Goal: Task Accomplishment & Management: Manage account settings

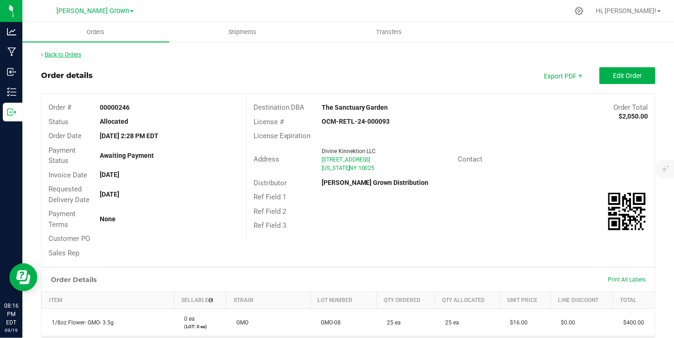
click at [74, 51] on link "Back to Orders" at bounding box center [61, 54] width 40 height 7
click at [70, 54] on link "Back to Orders" at bounding box center [61, 54] width 40 height 7
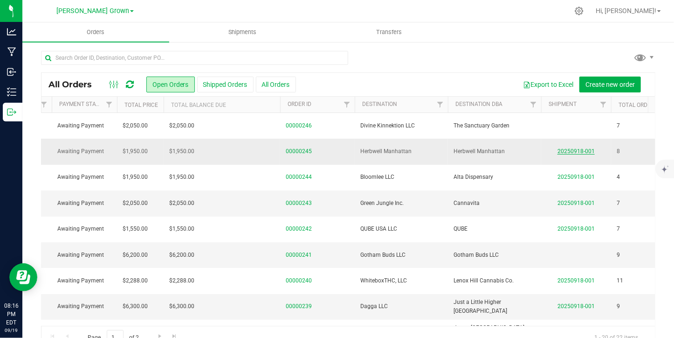
click at [568, 148] on link "20250918-001" at bounding box center [576, 151] width 37 height 7
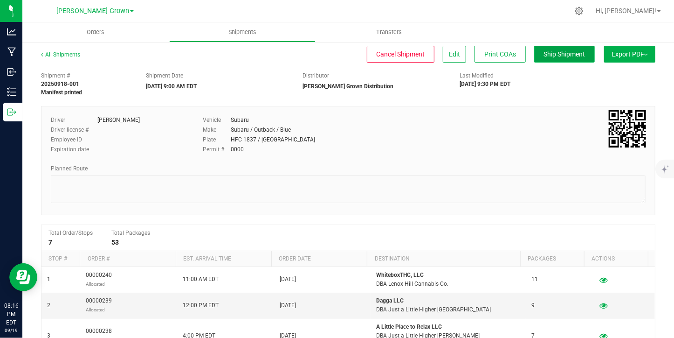
click at [560, 58] on button "Ship Shipment" at bounding box center [564, 54] width 61 height 17
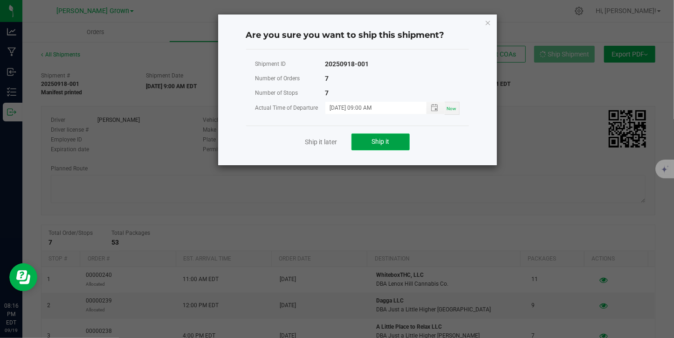
click at [363, 138] on button "Ship it" at bounding box center [381, 141] width 58 height 17
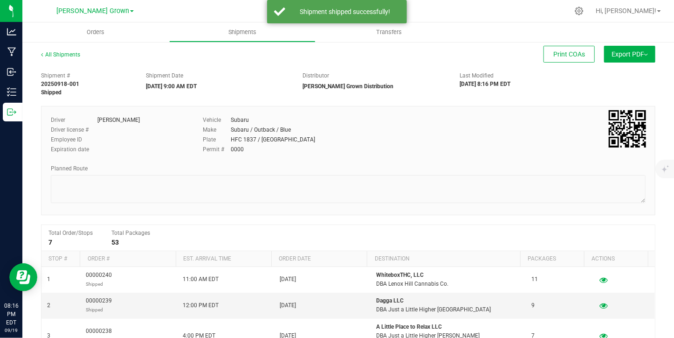
click at [52, 50] on div "All Shipments" at bounding box center [69, 57] width 56 height 14
click at [53, 53] on link "All Shipments" at bounding box center [60, 54] width 39 height 7
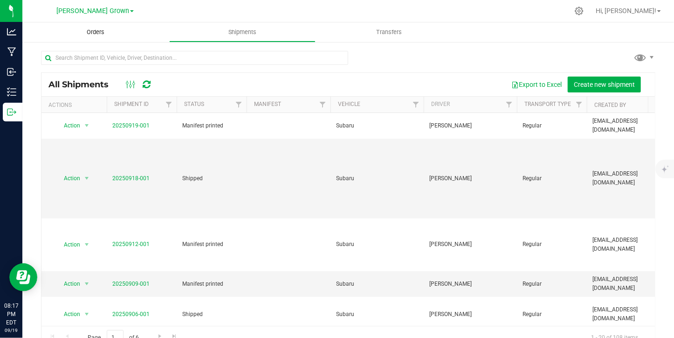
click at [97, 31] on span "Orders" at bounding box center [95, 32] width 43 height 8
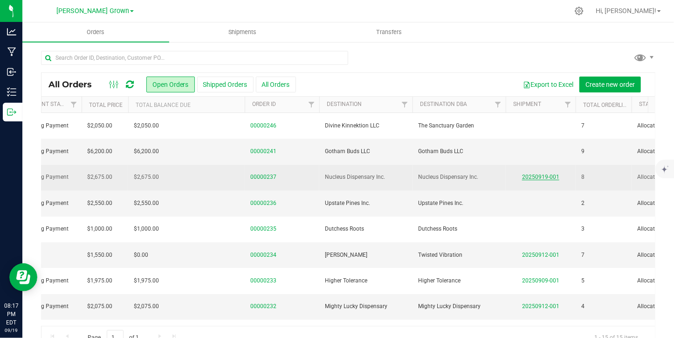
click at [535, 175] on link "20250919-001" at bounding box center [540, 176] width 37 height 7
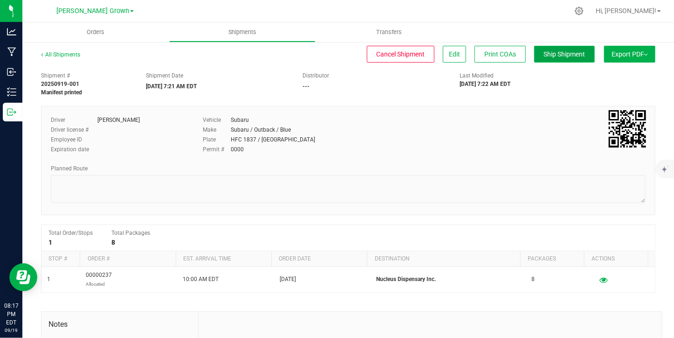
click at [572, 57] on span "Ship Shipment" at bounding box center [565, 53] width 42 height 7
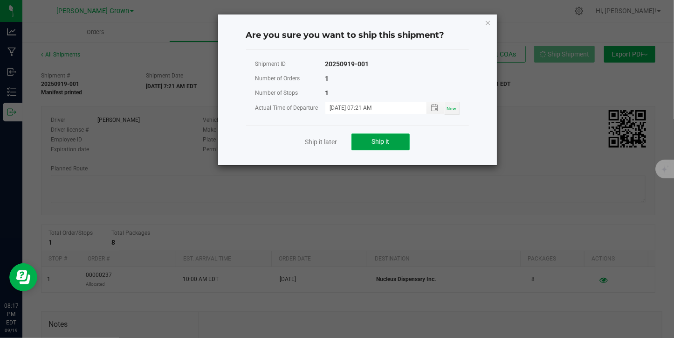
click at [388, 141] on span "Ship it" at bounding box center [381, 141] width 18 height 7
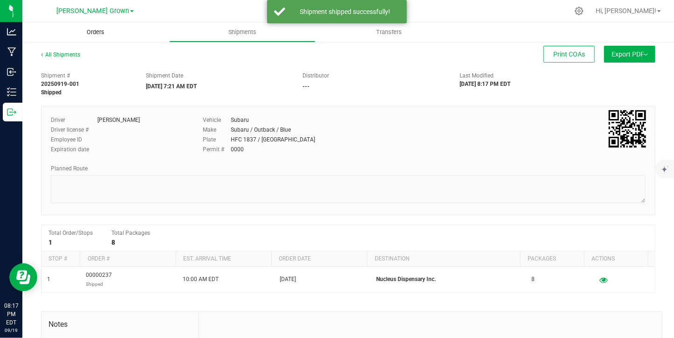
click at [95, 28] on span "Orders" at bounding box center [95, 32] width 43 height 8
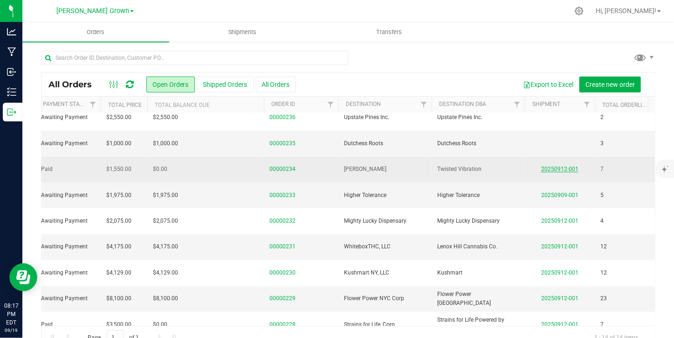
click at [565, 169] on link "20250912-001" at bounding box center [559, 169] width 37 height 7
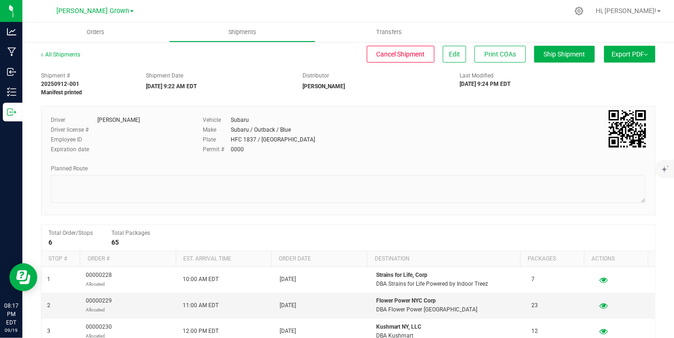
click at [632, 58] on button "Export PDF" at bounding box center [629, 54] width 51 height 17
click at [544, 54] on span "Ship Shipment" at bounding box center [565, 53] width 42 height 7
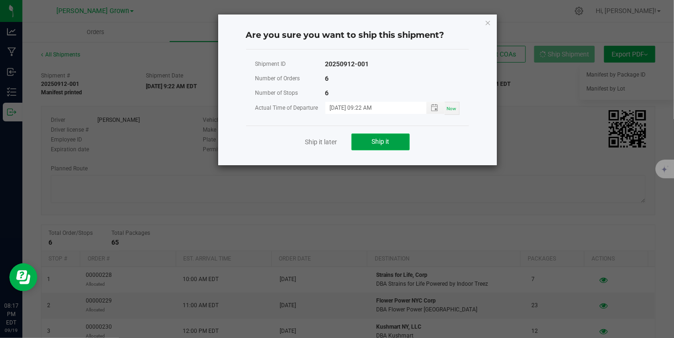
click at [400, 143] on button "Ship it" at bounding box center [381, 141] width 58 height 17
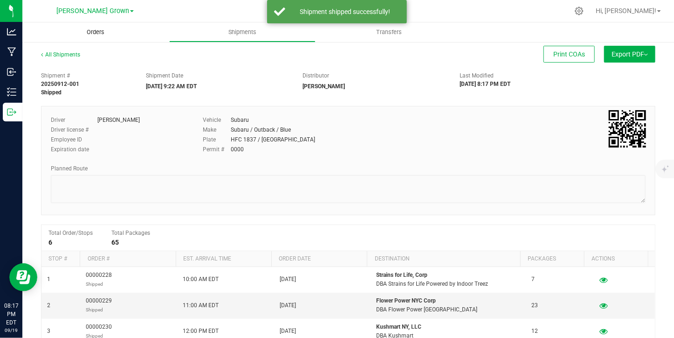
click at [90, 30] on span "Orders" at bounding box center [95, 32] width 43 height 8
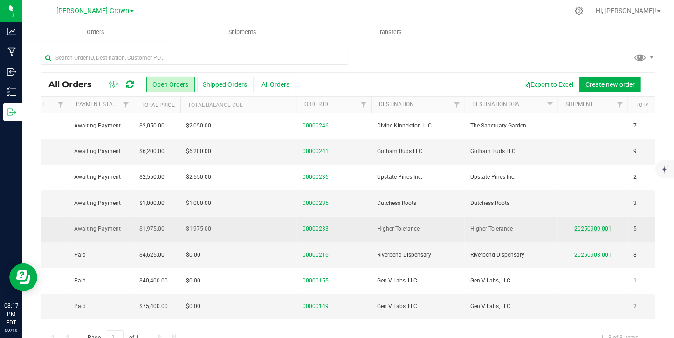
click at [581, 227] on link "20250909-001" at bounding box center [593, 228] width 37 height 7
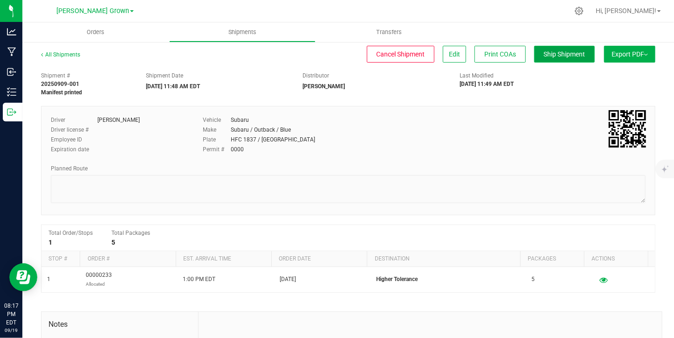
click at [561, 54] on span "Ship Shipment" at bounding box center [565, 53] width 42 height 7
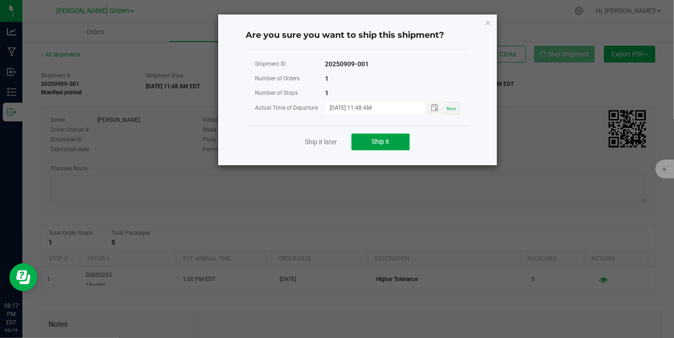
drag, startPoint x: 561, startPoint y: 54, endPoint x: 385, endPoint y: 144, distance: 197.1
click at [385, 144] on span "Ship it" at bounding box center [381, 141] width 18 height 7
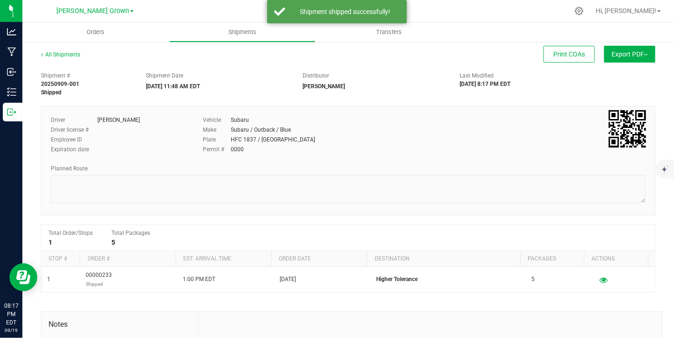
drag, startPoint x: 385, startPoint y: 144, endPoint x: 485, endPoint y: 39, distance: 144.8
click at [485, 39] on ul "Orders Shipments Transfers" at bounding box center [359, 32] width 674 height 20
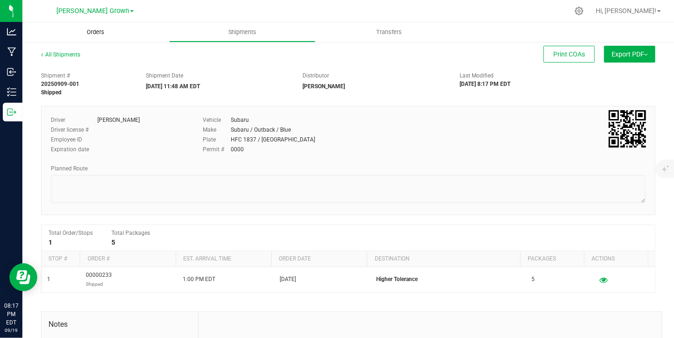
click at [93, 32] on span "Orders" at bounding box center [95, 32] width 43 height 8
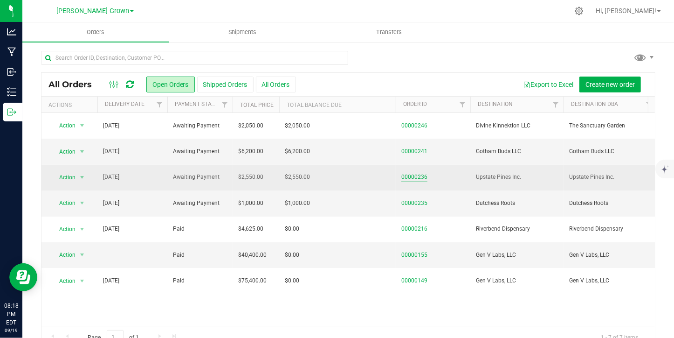
click at [408, 177] on link "00000236" at bounding box center [415, 177] width 26 height 9
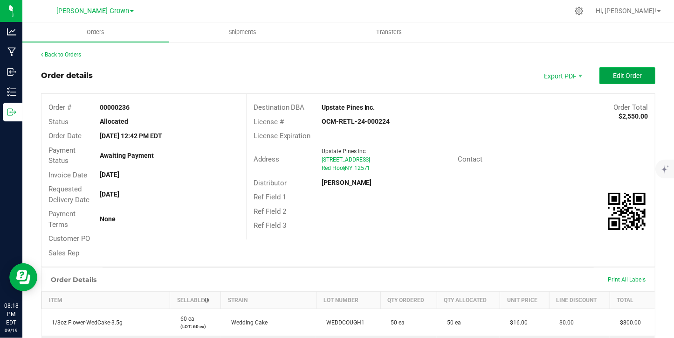
click at [616, 80] on button "Edit Order" at bounding box center [628, 75] width 56 height 17
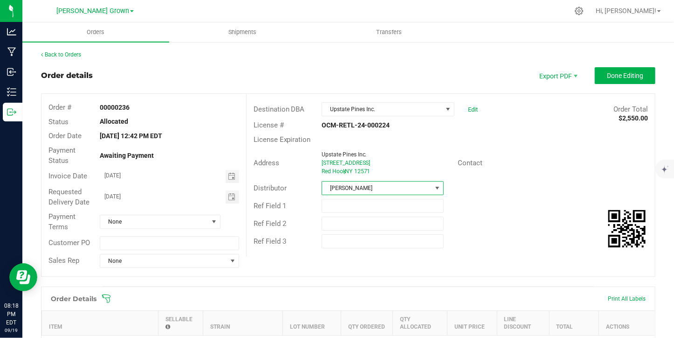
click at [385, 190] on span "[PERSON_NAME]" at bounding box center [377, 187] width 110 height 13
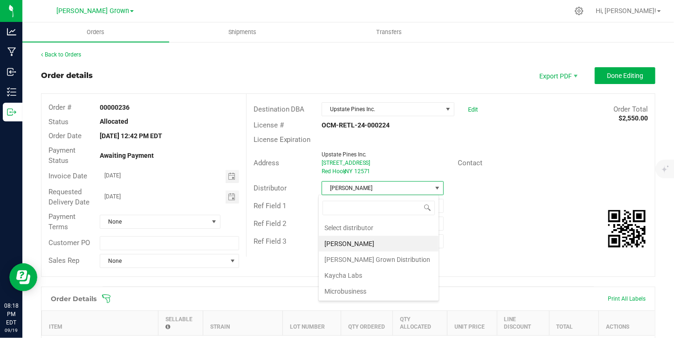
scroll to position [14, 120]
click at [376, 255] on li "[PERSON_NAME] Grown Distribution" at bounding box center [379, 259] width 120 height 16
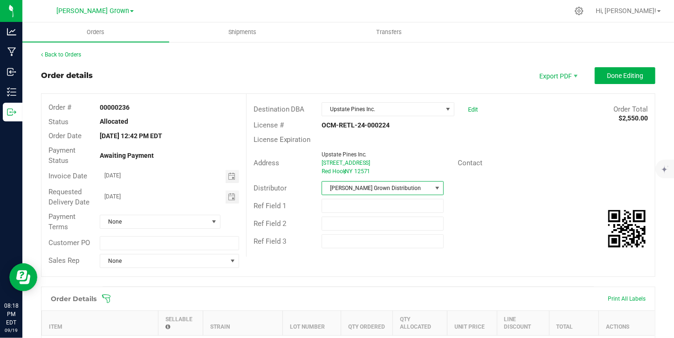
click at [234, 187] on div "Requested Delivery Date [DATE]" at bounding box center [144, 197] width 205 height 25
click at [228, 179] on span "Toggle calendar" at bounding box center [231, 176] width 7 height 7
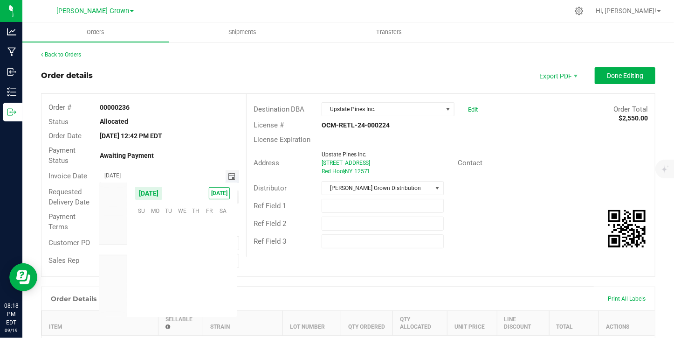
scroll to position [151271, 0]
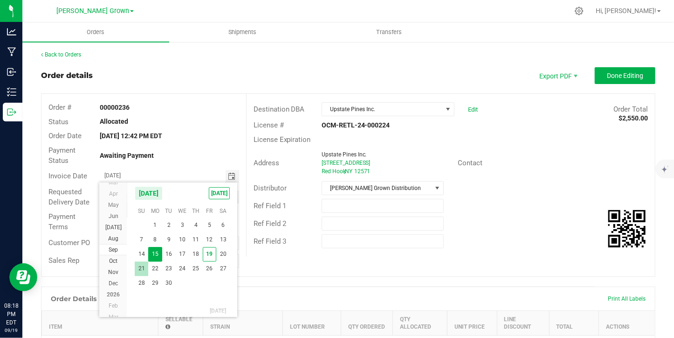
click at [142, 265] on span "21" at bounding box center [142, 268] width 14 height 14
type input "[DATE]"
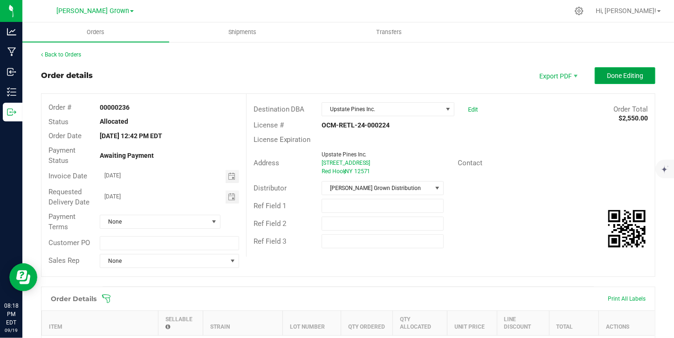
click at [606, 81] on button "Done Editing" at bounding box center [625, 75] width 61 height 17
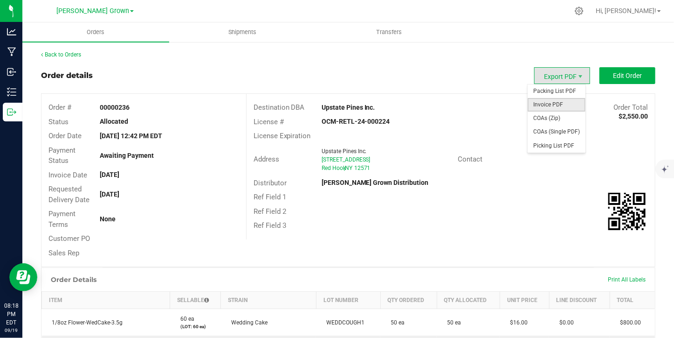
click at [543, 106] on span "Invoice PDF" at bounding box center [557, 105] width 58 height 14
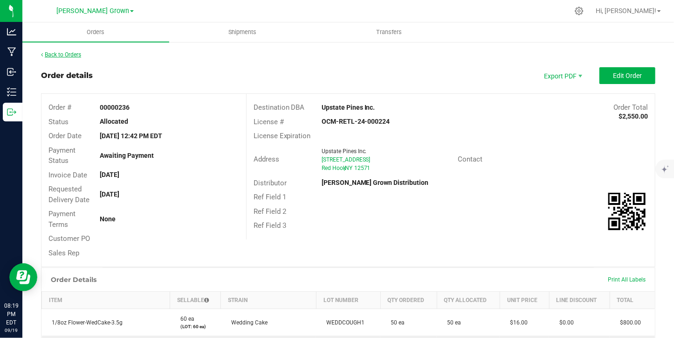
click at [52, 52] on link "Back to Orders" at bounding box center [61, 54] width 40 height 7
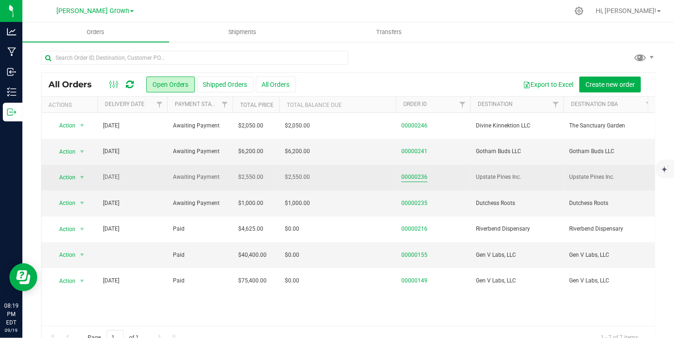
click at [409, 173] on link "00000236" at bounding box center [415, 177] width 26 height 9
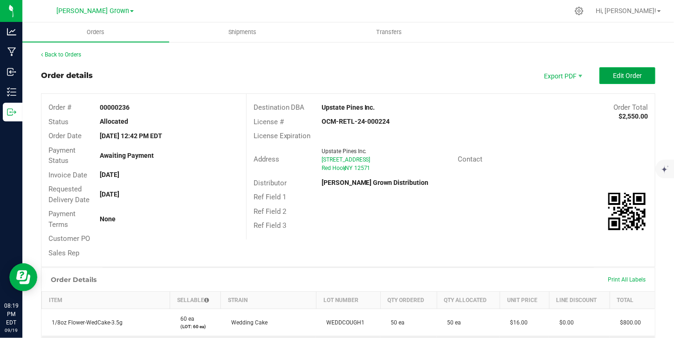
click at [613, 76] on span "Edit Order" at bounding box center [627, 75] width 29 height 7
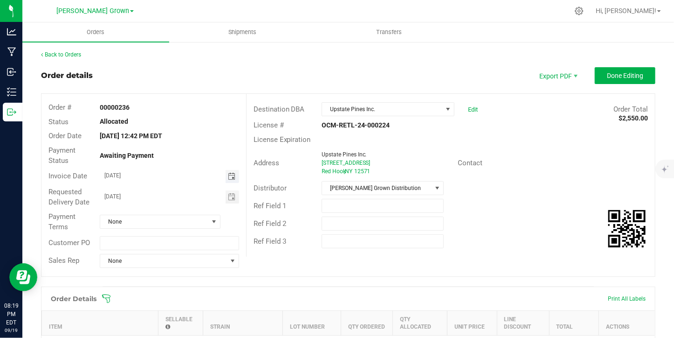
click at [230, 178] on span "Toggle calendar" at bounding box center [231, 176] width 7 height 7
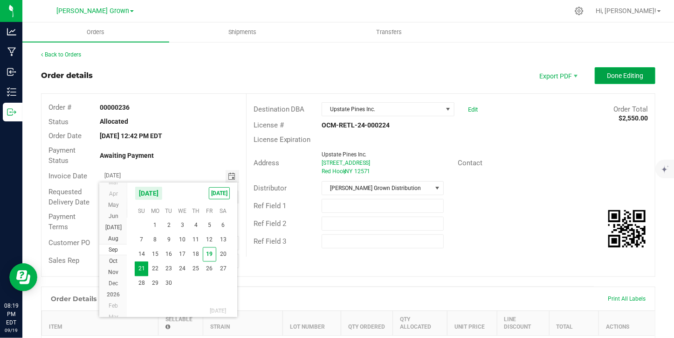
click at [607, 75] on span "Done Editing" at bounding box center [625, 75] width 36 height 7
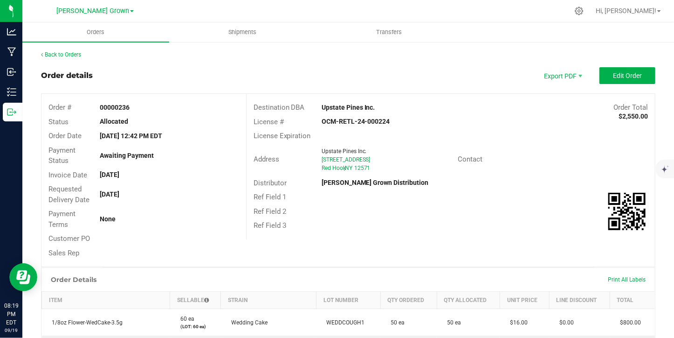
click at [73, 48] on div "Back to Orders Order details Export PDF Edit Order Order # 00000236 Status Allo…" at bounding box center [348, 283] width 652 height 484
click at [71, 54] on link "Back to Orders" at bounding box center [61, 54] width 40 height 7
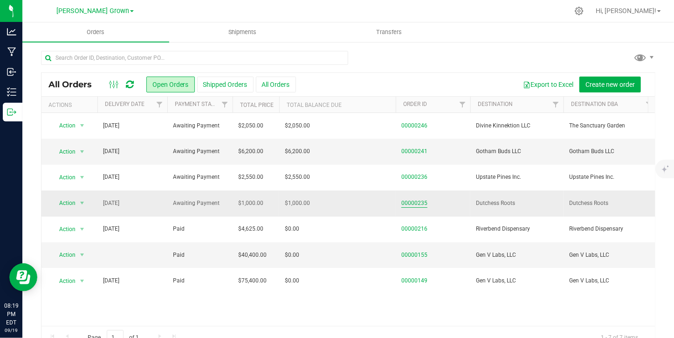
click at [403, 201] on link "00000235" at bounding box center [415, 203] width 26 height 9
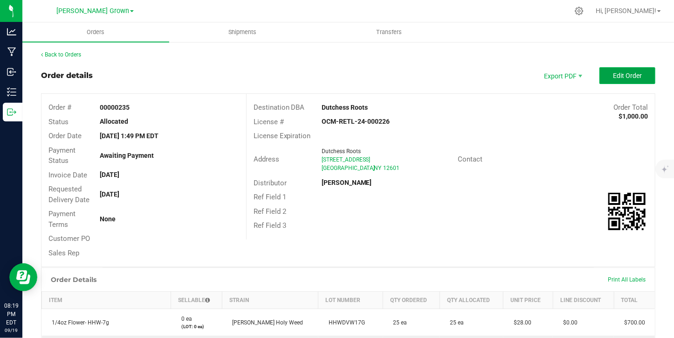
click at [616, 67] on button "Edit Order" at bounding box center [628, 75] width 56 height 17
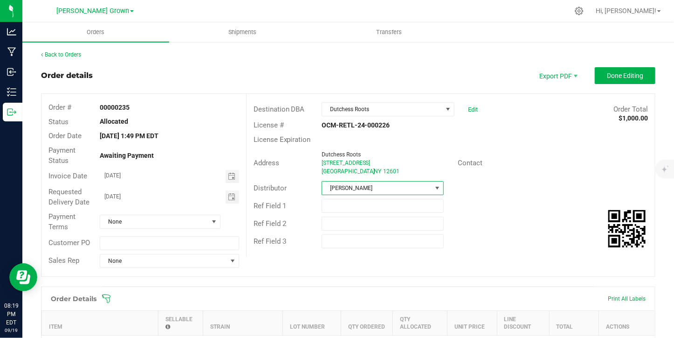
click at [434, 190] on span at bounding box center [437, 187] width 7 height 7
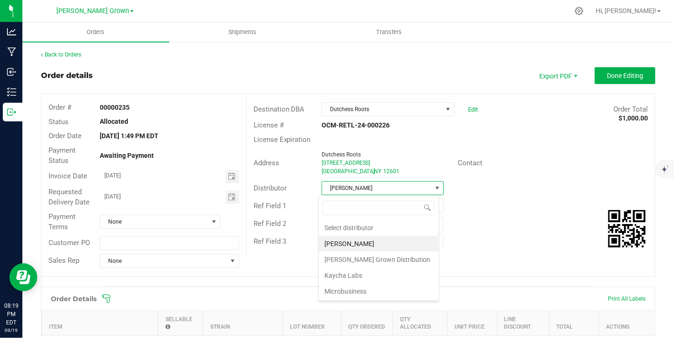
scroll to position [14, 120]
click at [407, 263] on li "[PERSON_NAME] Grown Distribution" at bounding box center [379, 259] width 120 height 16
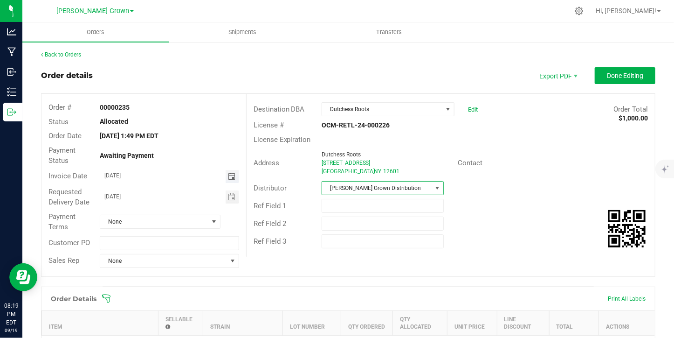
click at [229, 175] on span "Toggle calendar" at bounding box center [231, 176] width 7 height 7
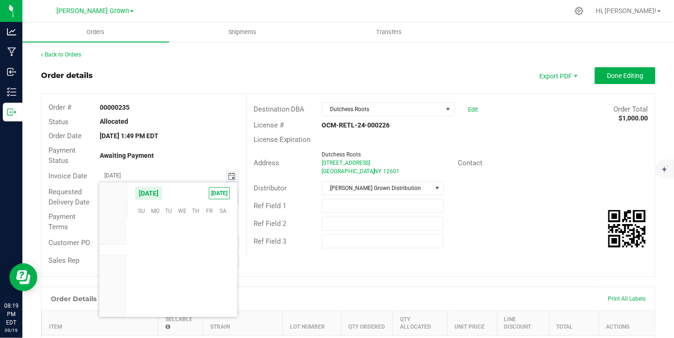
scroll to position [151271, 0]
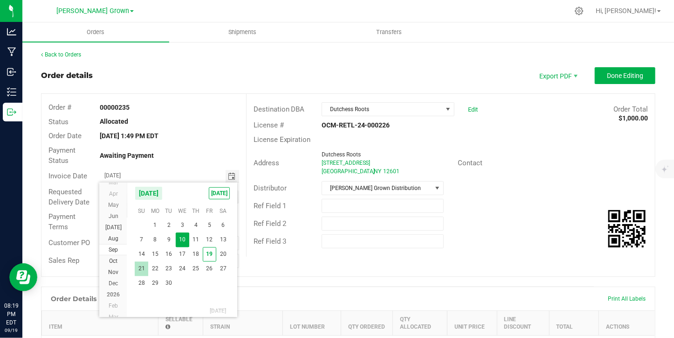
click at [141, 269] on span "21" at bounding box center [142, 268] width 14 height 14
type input "[DATE]"
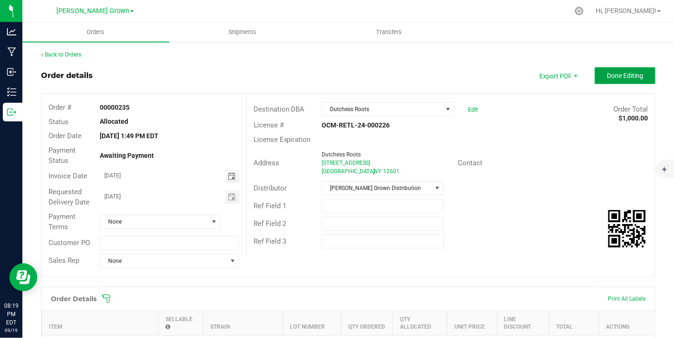
click at [607, 78] on span "Done Editing" at bounding box center [625, 75] width 36 height 7
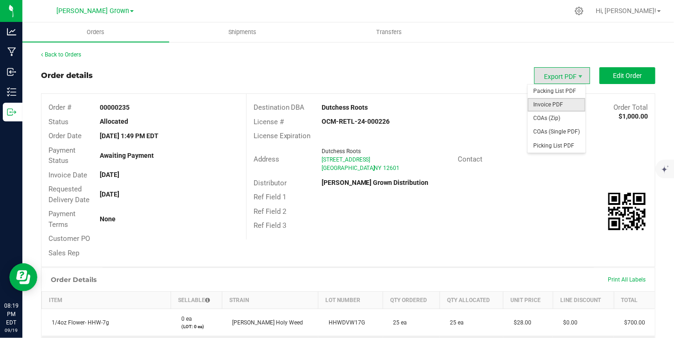
click at [561, 108] on span "Invoice PDF" at bounding box center [557, 105] width 58 height 14
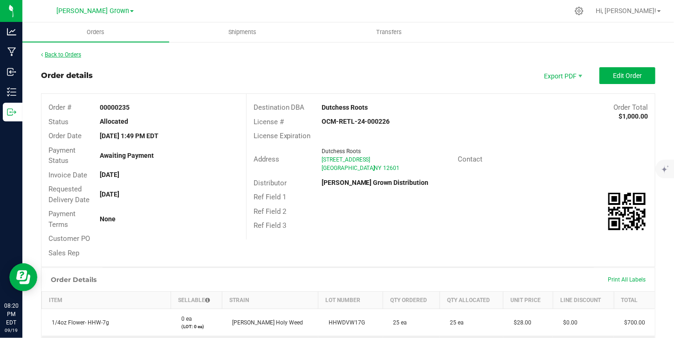
click at [72, 55] on link "Back to Orders" at bounding box center [61, 54] width 40 height 7
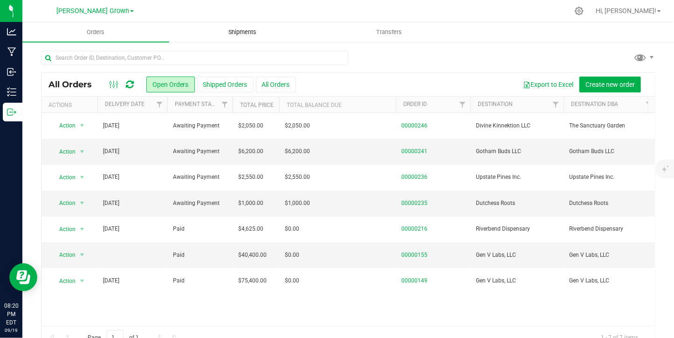
click at [244, 33] on span "Shipments" at bounding box center [242, 32] width 53 height 8
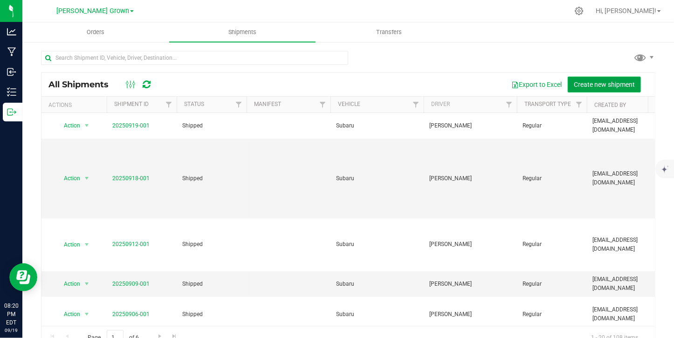
click at [576, 84] on span "Create new shipment" at bounding box center [604, 84] width 61 height 7
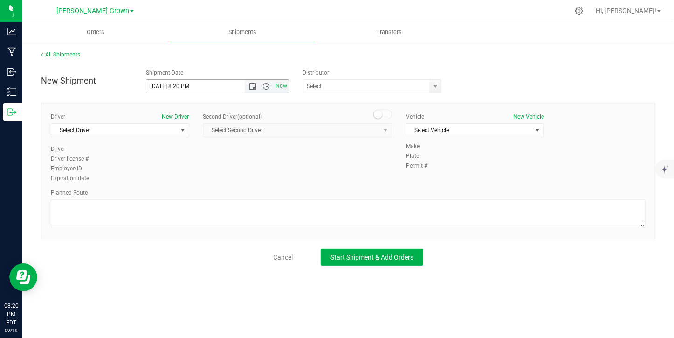
click at [160, 83] on input "[DATE] 8:20 PM" at bounding box center [203, 86] width 114 height 13
click at [194, 86] on input "[DATE] 8:20 PM" at bounding box center [203, 86] width 114 height 13
type input "[DATE] 8:20 AM"
click at [290, 70] on div "Shipment Date [DATE] 8:20 AM Now" at bounding box center [217, 81] width 157 height 25
click at [336, 89] on input "text" at bounding box center [365, 86] width 123 height 13
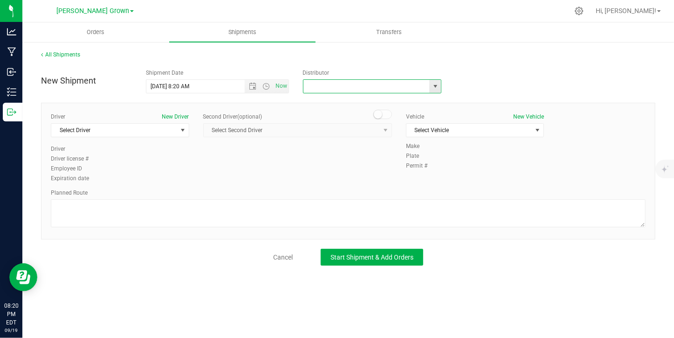
click at [430, 89] on span "select" at bounding box center [436, 86] width 12 height 13
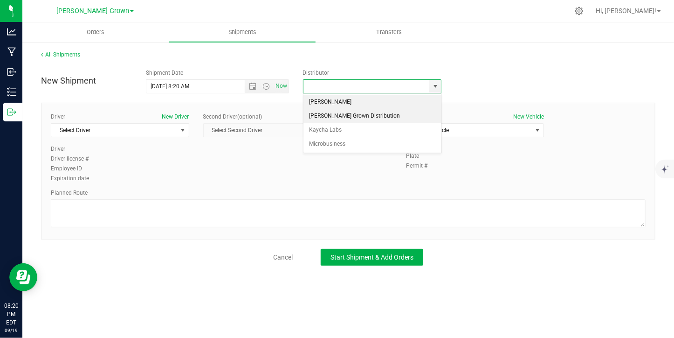
click at [409, 117] on li "[PERSON_NAME] Grown Distribution" at bounding box center [373, 116] width 138 height 14
type input "[PERSON_NAME] Grown Distribution"
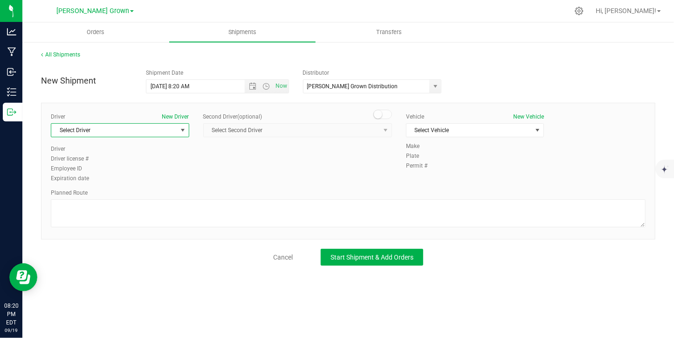
click at [175, 133] on span "Select Driver" at bounding box center [114, 130] width 126 height 13
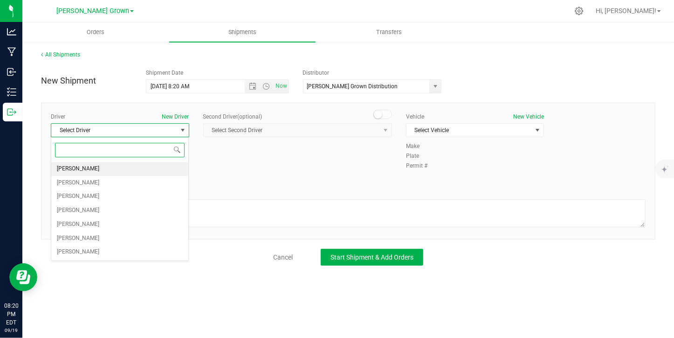
click at [139, 171] on li "[PERSON_NAME]" at bounding box center [120, 169] width 138 height 14
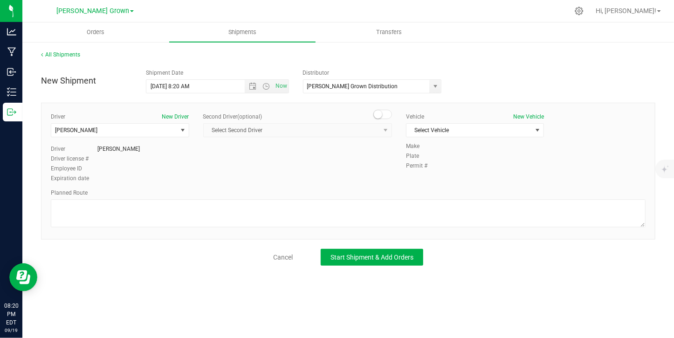
click at [449, 121] on div "Vehicle New Vehicle Select Vehicle Select Vehicle Acura Box Truck Prius Subaru" at bounding box center [475, 126] width 152 height 29
click at [450, 124] on span "Select Vehicle" at bounding box center [470, 130] width 126 height 13
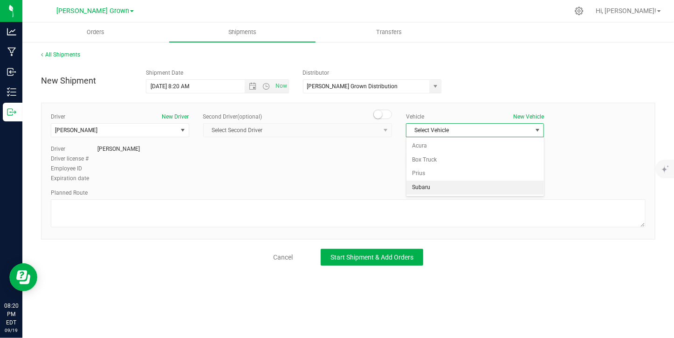
click at [437, 192] on li "Subaru" at bounding box center [476, 187] width 138 height 14
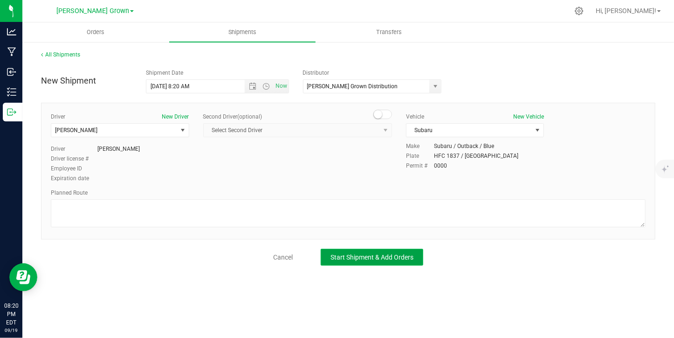
click at [382, 249] on button "Start Shipment & Add Orders" at bounding box center [372, 257] width 103 height 17
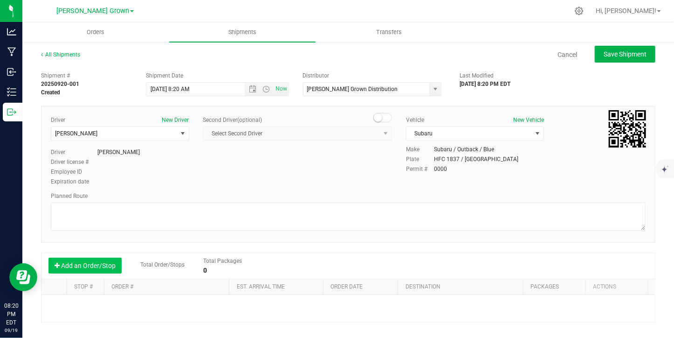
click at [101, 263] on button "Add an Order/Stop" at bounding box center [85, 265] width 73 height 16
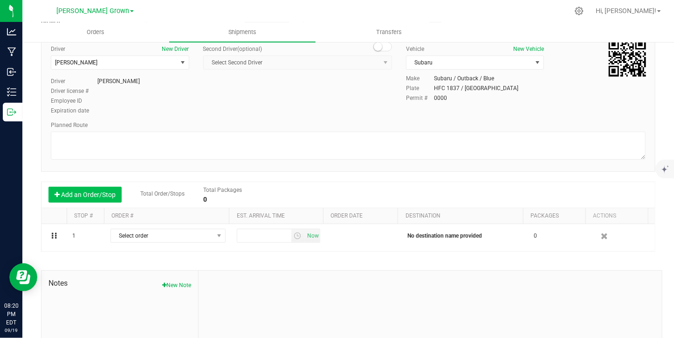
scroll to position [72, 0]
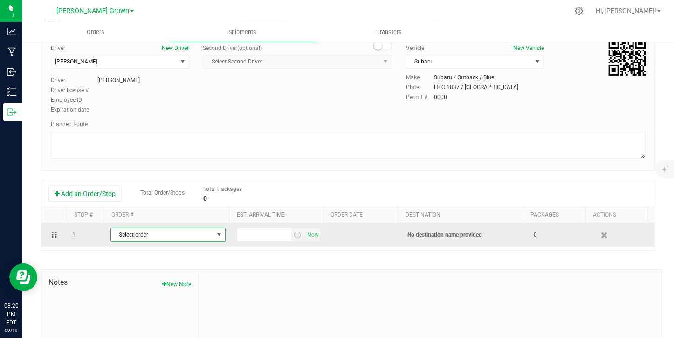
click at [140, 233] on span "Select order" at bounding box center [162, 234] width 103 height 13
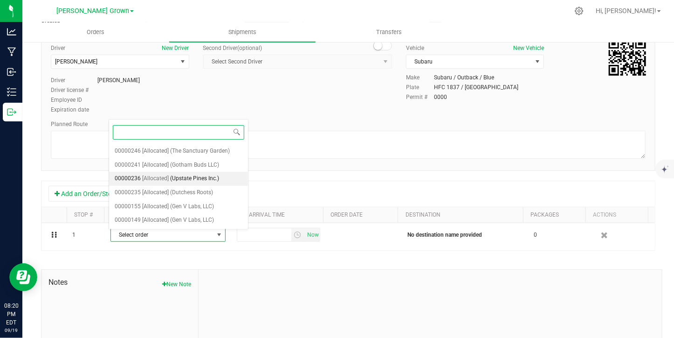
click at [159, 180] on span "[Allocated]" at bounding box center [155, 179] width 27 height 12
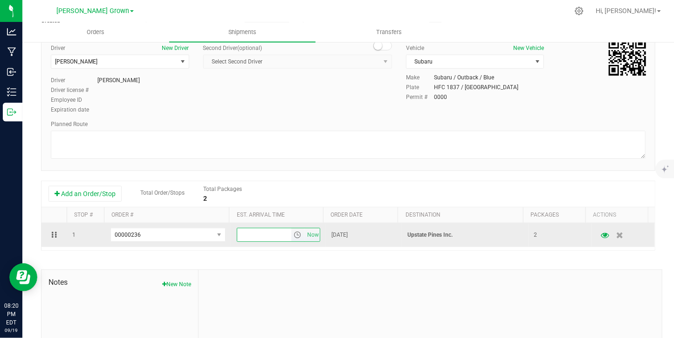
click at [264, 233] on input "text" at bounding box center [264, 234] width 54 height 13
type input "10:00 AM"
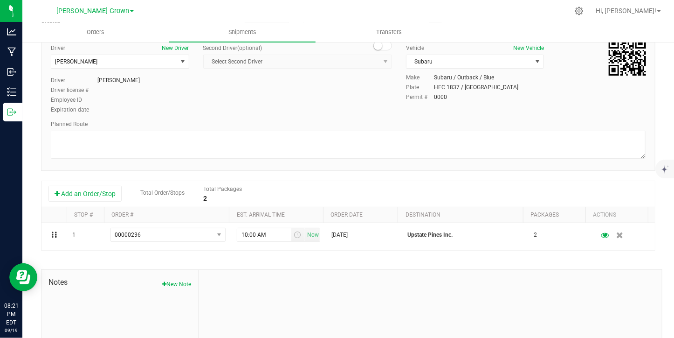
click at [208, 247] on div "1 00000236 00000246 00000241 00000236 00000235 00000155 00000149 10:00 AM Now […" at bounding box center [349, 236] width 614 height 27
click at [103, 191] on button "Add an Order/Stop" at bounding box center [85, 194] width 73 height 16
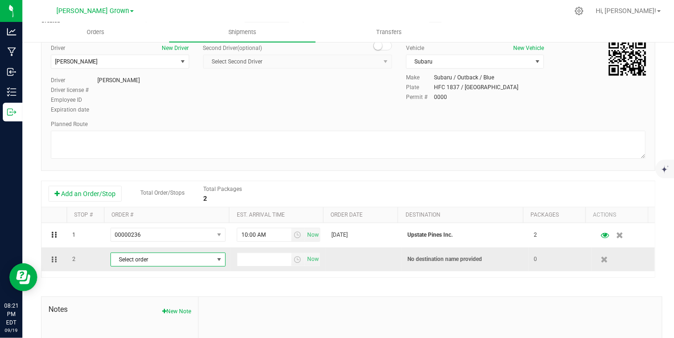
click at [168, 261] on span "Select order" at bounding box center [162, 259] width 103 height 13
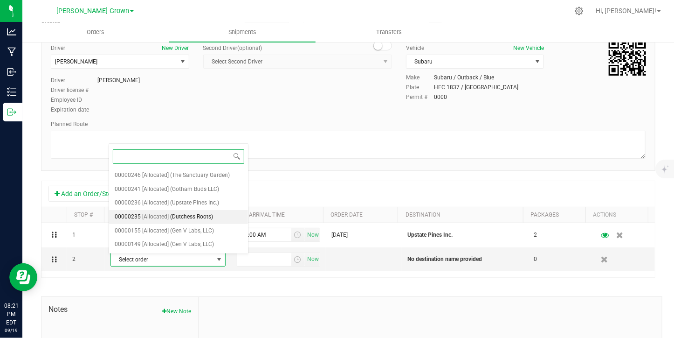
click at [170, 220] on span "(Dutchess Roots)" at bounding box center [191, 217] width 43 height 12
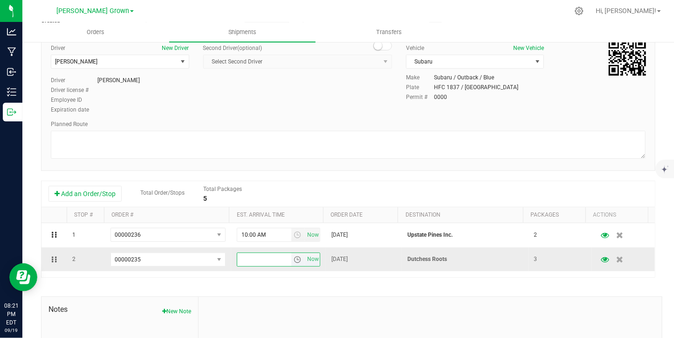
click at [249, 254] on input "text" at bounding box center [264, 259] width 54 height 13
type input "11:00 AM"
click at [287, 183] on div "Add an Order/Stop Total Order/Stops Total Packages 5" at bounding box center [349, 194] width 614 height 26
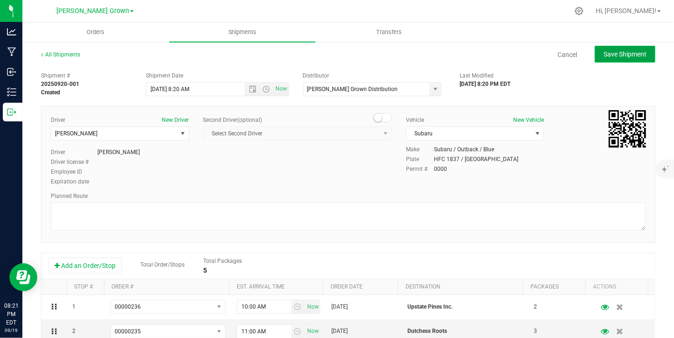
click at [612, 62] on button "Save Shipment" at bounding box center [625, 54] width 61 height 17
type input "[DATE] 12:20 PM"
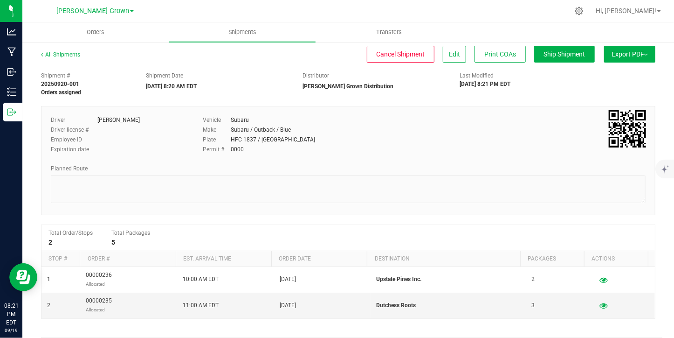
click at [612, 55] on span "Export PDF" at bounding box center [630, 53] width 36 height 7
click at [596, 72] on span "Manifest by Package ID" at bounding box center [616, 74] width 59 height 7
